Goal: Transaction & Acquisition: Book appointment/travel/reservation

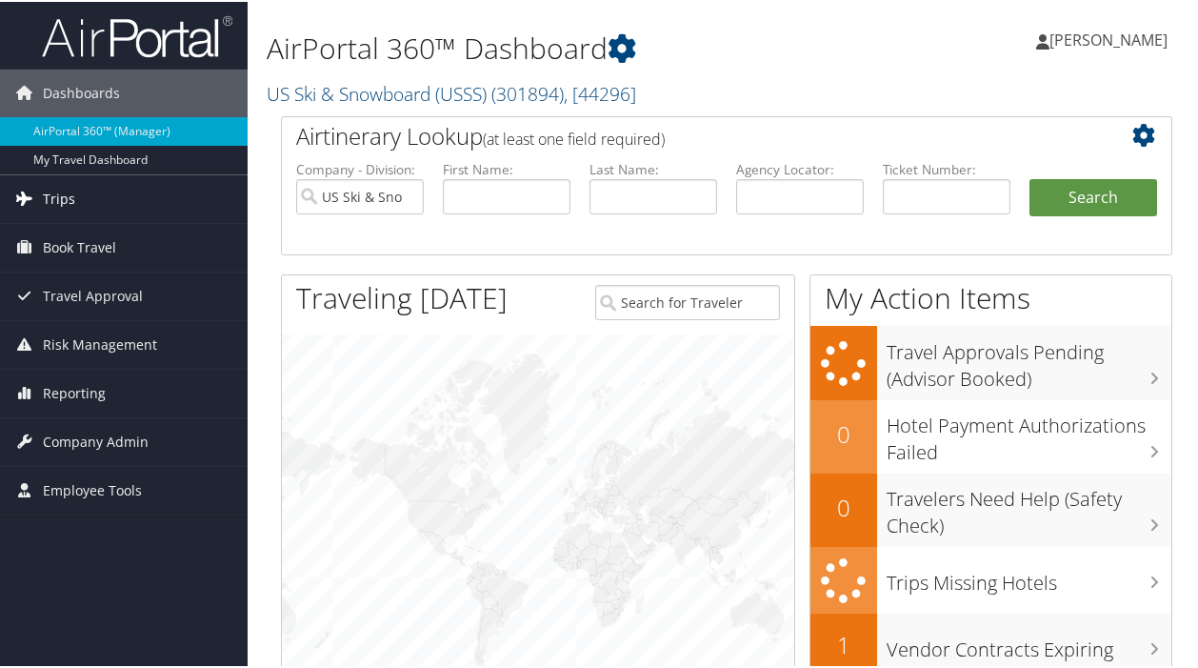
click at [51, 196] on span "Trips" at bounding box center [59, 197] width 32 height 48
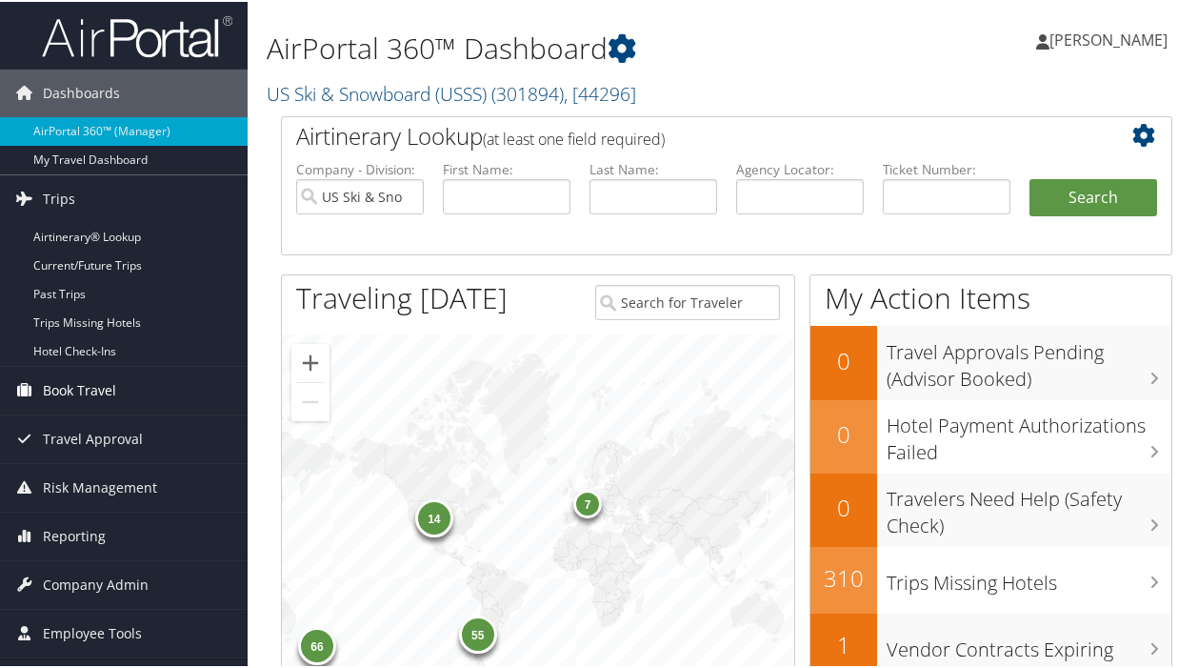
click at [104, 390] on span "Book Travel" at bounding box center [79, 389] width 73 height 48
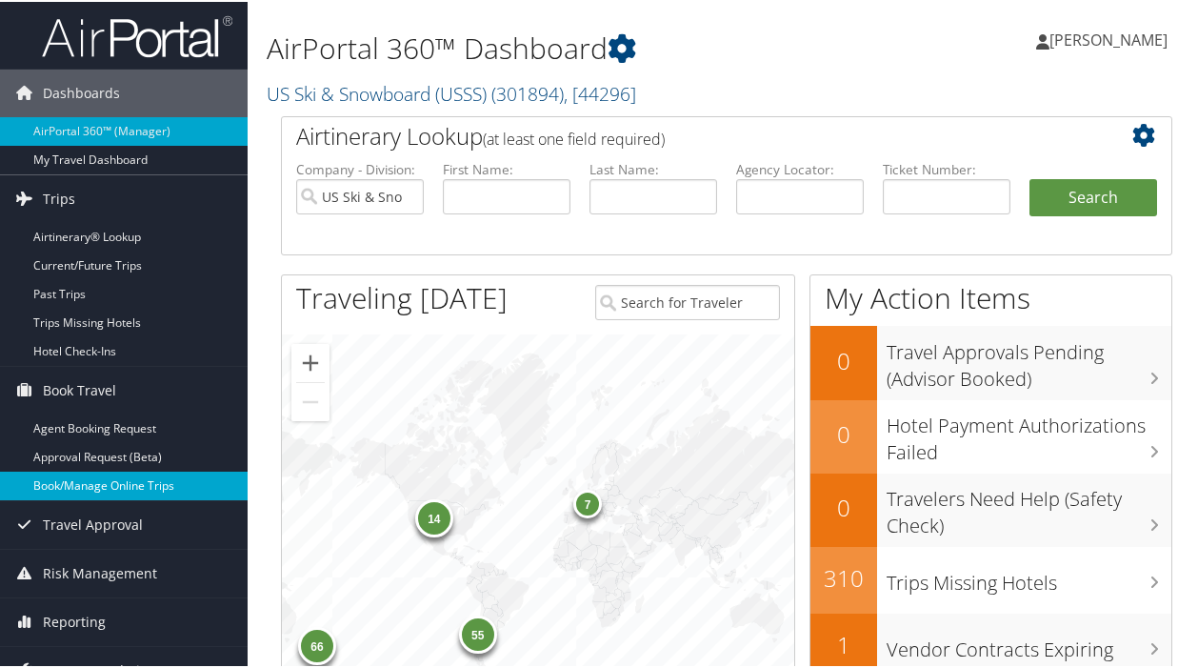
click at [192, 485] on link "Book/Manage Online Trips" at bounding box center [124, 484] width 248 height 29
